Goal: Information Seeking & Learning: Find specific fact

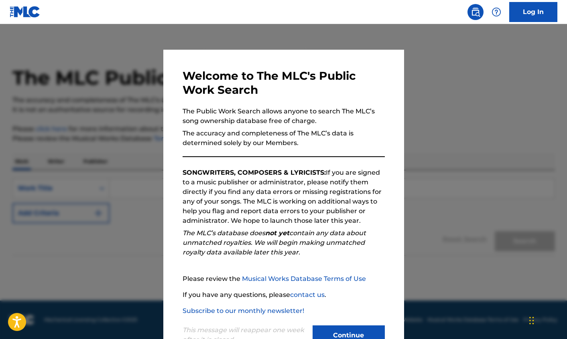
scroll to position [28, 0]
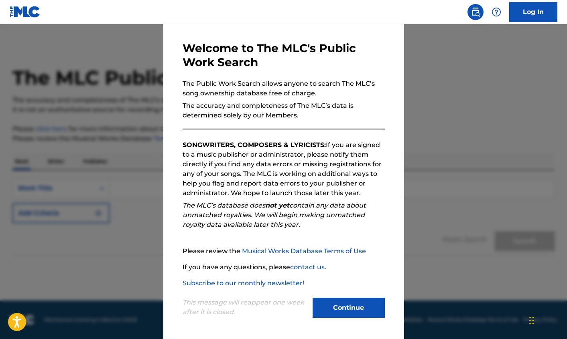
click at [341, 307] on button "Continue" at bounding box center [349, 308] width 72 height 20
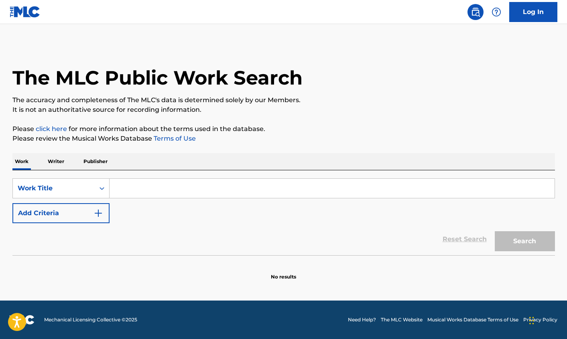
click at [142, 189] on input "Search Form" at bounding box center [332, 188] width 445 height 19
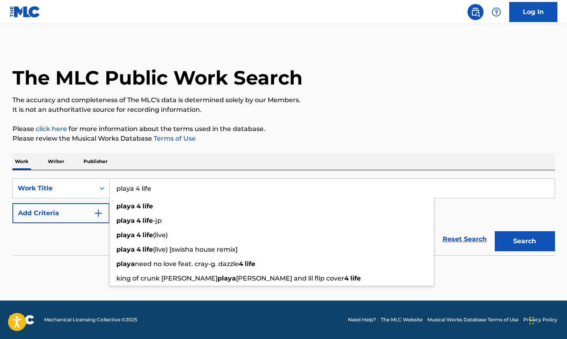
type input "playa 4 life"
click at [495, 231] on button "Search" at bounding box center [525, 241] width 60 height 20
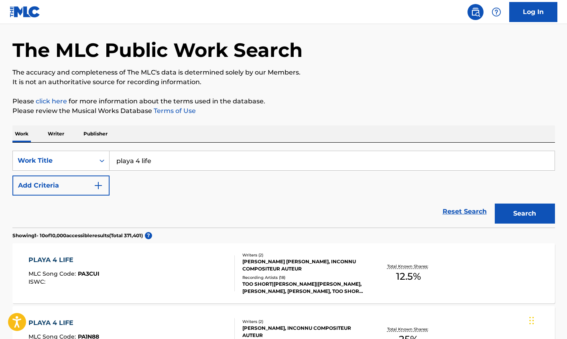
scroll to position [53, 0]
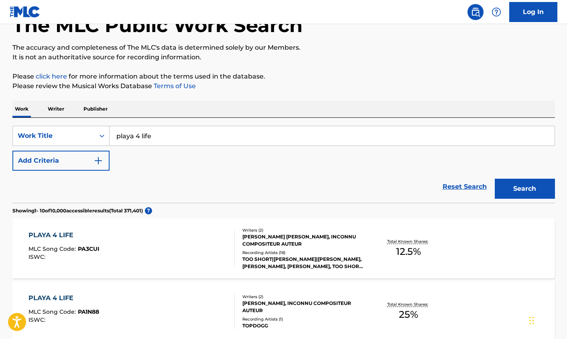
click at [100, 160] on img "Search Form" at bounding box center [98, 161] width 10 height 10
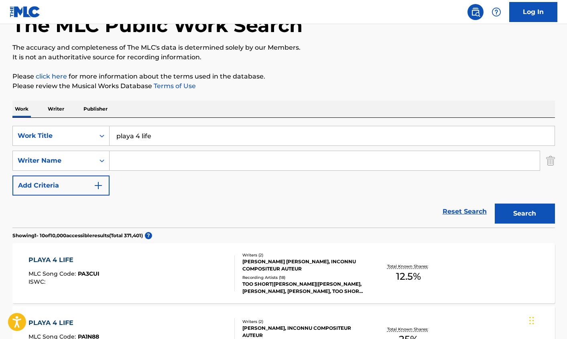
click at [128, 160] on input "Search Form" at bounding box center [325, 160] width 430 height 19
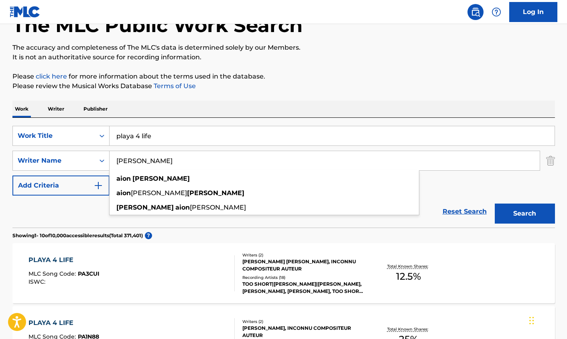
type input "[PERSON_NAME]"
click at [495, 204] on button "Search" at bounding box center [525, 214] width 60 height 20
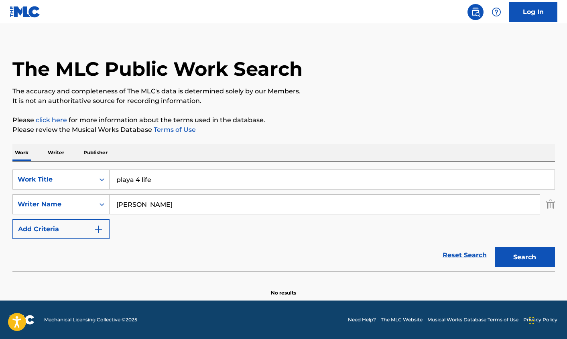
scroll to position [9, 0]
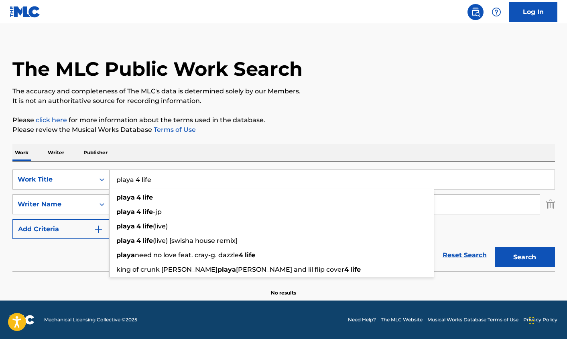
drag, startPoint x: 158, startPoint y: 178, endPoint x: 95, endPoint y: 178, distance: 62.2
click at [95, 178] on div "SearchWithCriteria9e4b9227-899a-4e04-8daf-817457810487 Work Title playa 4 life …" at bounding box center [283, 180] width 542 height 20
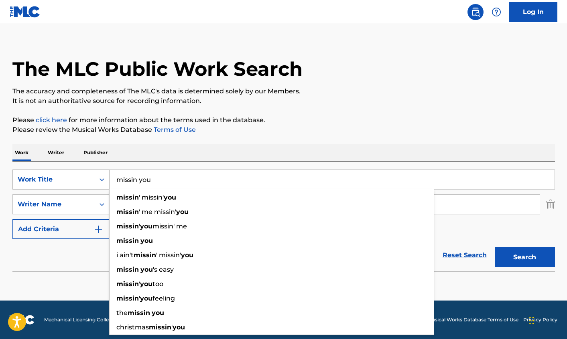
type input "missin you"
click at [495, 248] on button "Search" at bounding box center [525, 258] width 60 height 20
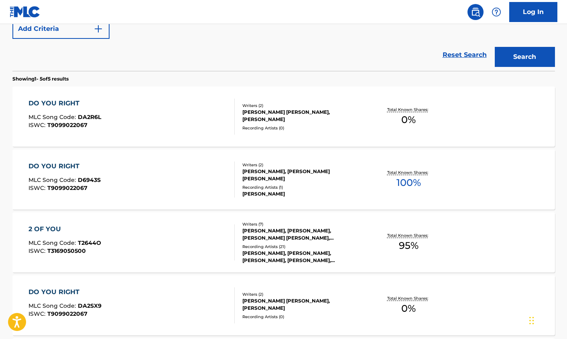
scroll to position [0, 0]
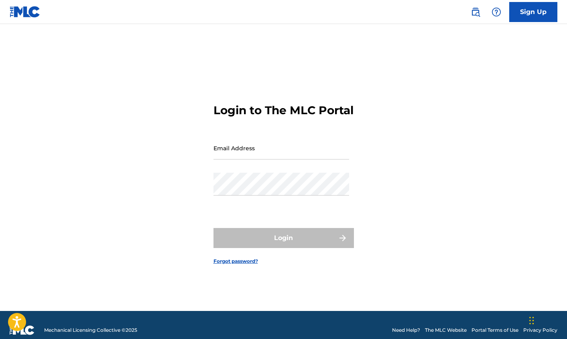
click at [536, 12] on link "Sign Up" at bounding box center [533, 12] width 48 height 20
